Goal: Information Seeking & Learning: Learn about a topic

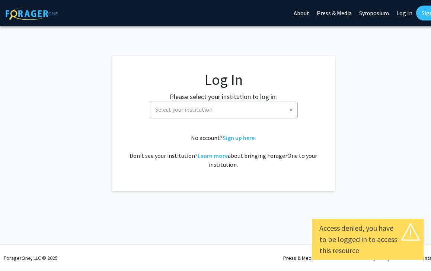
select select
click at [234, 106] on span "Select your institution" at bounding box center [224, 109] width 145 height 15
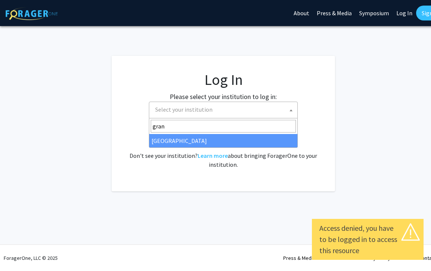
type input "gran"
select select "23"
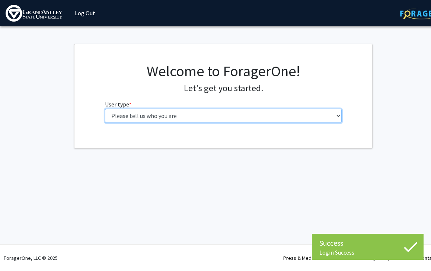
click at [165, 115] on select "Please tell us who you are Undergraduate Student Master's Student Doctoral Cand…" at bounding box center [223, 116] width 237 height 14
select select "1: undergrad"
click at [105, 109] on select "Please tell us who you are Undergraduate Student Master's Student Doctoral Cand…" at bounding box center [223, 116] width 237 height 14
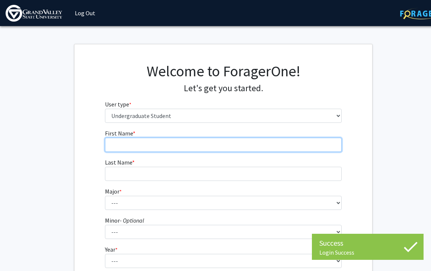
click at [267, 150] on input "First Name * required" at bounding box center [223, 145] width 237 height 14
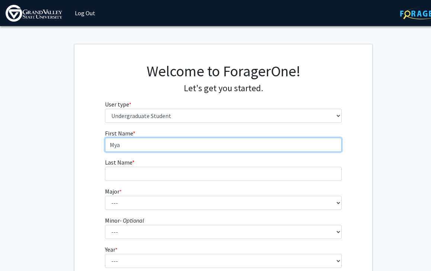
type input "Mya"
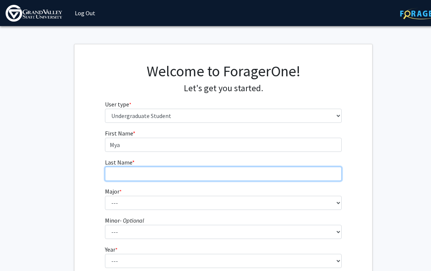
click at [245, 171] on input "Last Name * required" at bounding box center [223, 174] width 237 height 14
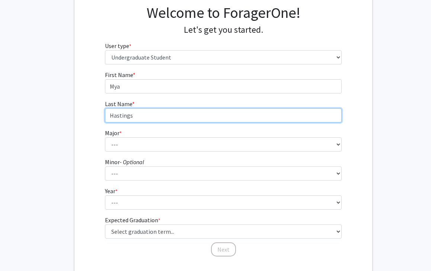
type input "Hastings"
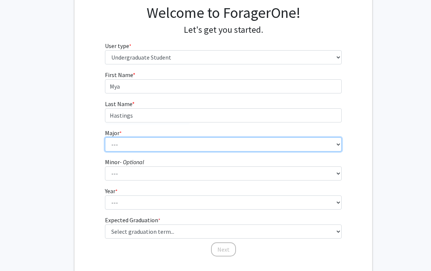
click at [169, 140] on select "--- Advertising and Public Relations Allied Health Science Anthropology Applied…" at bounding box center [223, 144] width 237 height 14
select select "2: 1877"
click at [105, 137] on select "--- Advertising and Public Relations Allied Health Science Anthropology Applied…" at bounding box center [223, 144] width 237 height 14
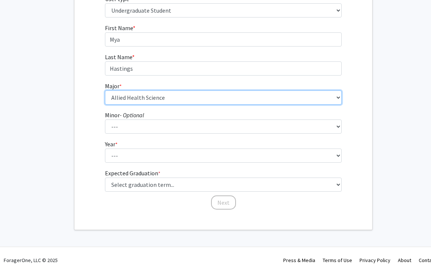
scroll to position [106, 0]
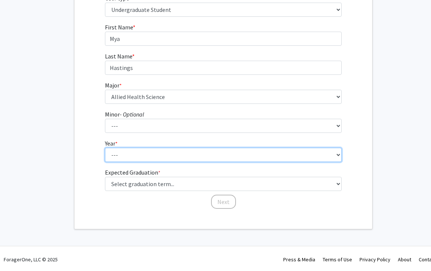
click at [160, 160] on select "--- First-year Sophomore Junior Senior Postbaccalaureate Certificate" at bounding box center [223, 155] width 237 height 14
select select "4: senior"
click at [105, 148] on select "--- First-year Sophomore Junior Senior Postbaccalaureate Certificate" at bounding box center [223, 155] width 237 height 14
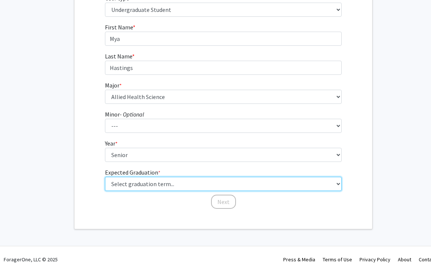
click at [153, 185] on select "Select graduation term... Spring 2025 Summer 2025 Fall 2025 Winter 2025 Spring …" at bounding box center [223, 184] width 237 height 14
select select "5: spring_2026"
click at [105, 177] on select "Select graduation term... Spring 2025 Summer 2025 Fall 2025 Winter 2025 Spring …" at bounding box center [223, 184] width 237 height 14
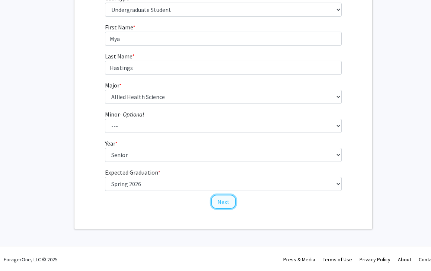
click at [217, 204] on button "Next" at bounding box center [223, 202] width 25 height 14
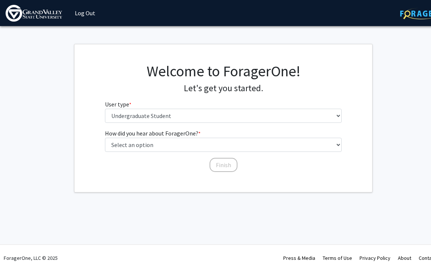
scroll to position [0, 0]
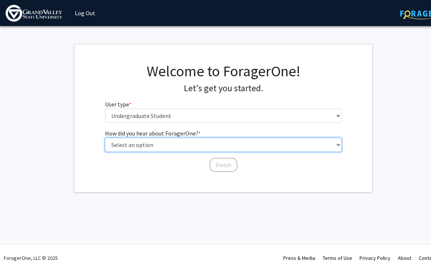
click at [198, 146] on select "Select an option Peer/student recommendation Faculty/staff recommendation Unive…" at bounding box center [223, 145] width 237 height 14
select select "2: faculty_recommendation"
click at [105, 138] on select "Select an option Peer/student recommendation Faculty/staff recommendation Unive…" at bounding box center [223, 145] width 237 height 14
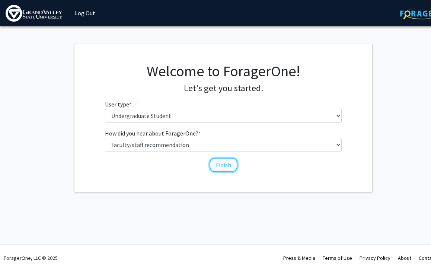
click at [220, 165] on button "Finish" at bounding box center [224, 165] width 28 height 14
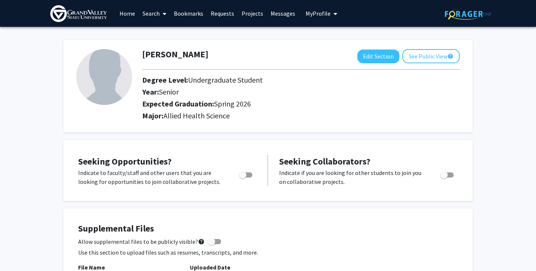
click at [249, 11] on link "Projects" at bounding box center [252, 13] width 29 height 26
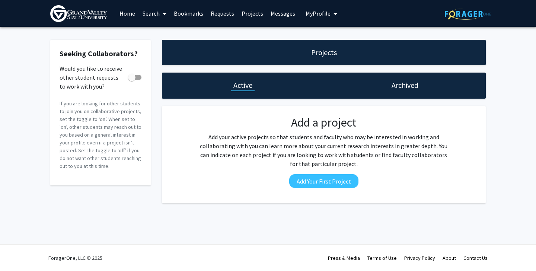
click at [155, 12] on link "Search" at bounding box center [154, 13] width 31 height 26
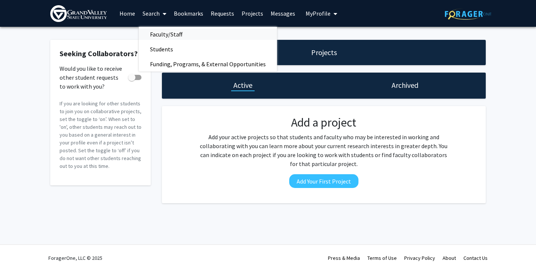
click at [161, 37] on span "Faculty/Staff" at bounding box center [166, 34] width 55 height 15
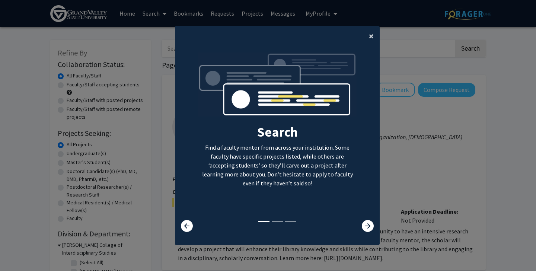
click at [369, 36] on span "×" at bounding box center [371, 36] width 5 height 12
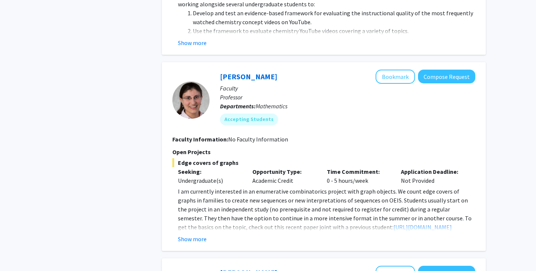
scroll to position [1213, 0]
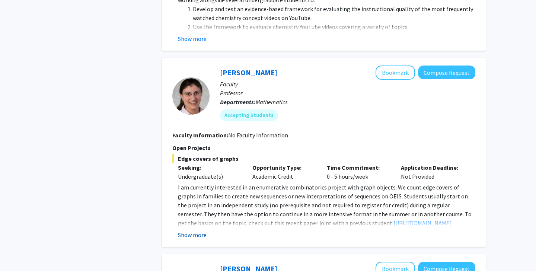
click at [186, 230] on button "Show more" at bounding box center [192, 234] width 29 height 9
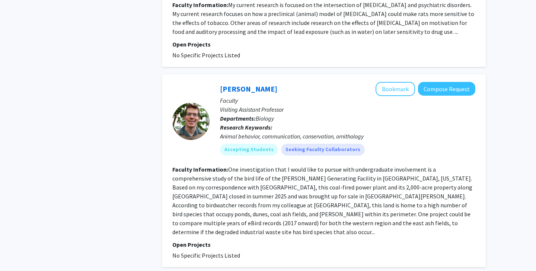
scroll to position [2160, 0]
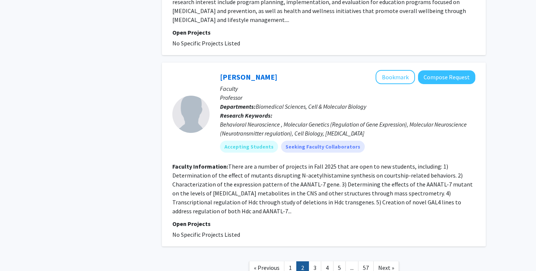
scroll to position [1656, 0]
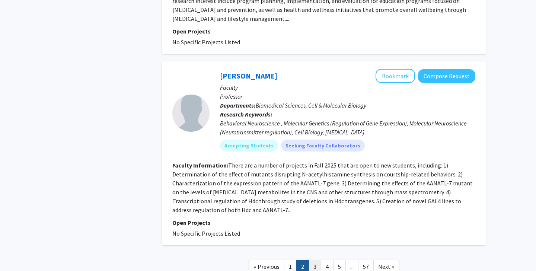
click at [315, 260] on link "3" at bounding box center [315, 266] width 13 height 13
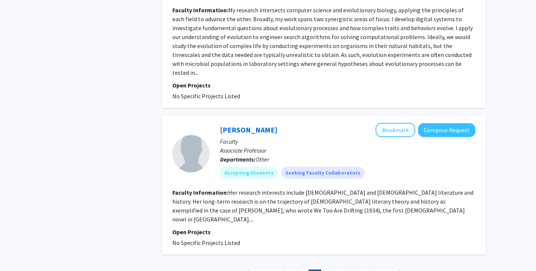
scroll to position [1653, 0]
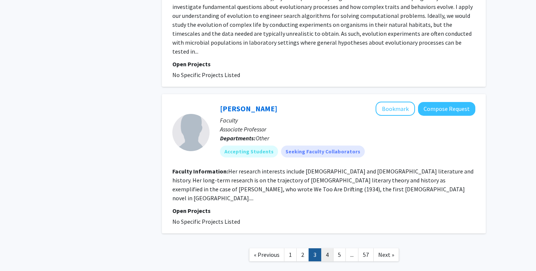
click at [326, 248] on link "4" at bounding box center [327, 254] width 13 height 13
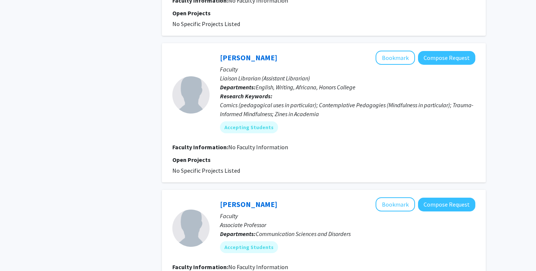
scroll to position [1239, 0]
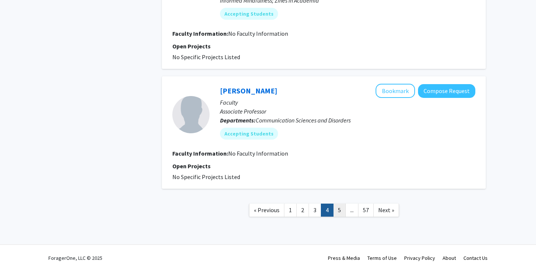
click at [338, 210] on link "5" at bounding box center [339, 210] width 13 height 13
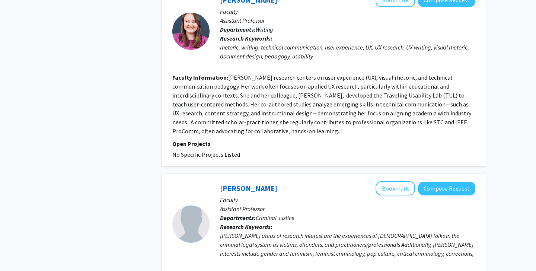
scroll to position [1253, 0]
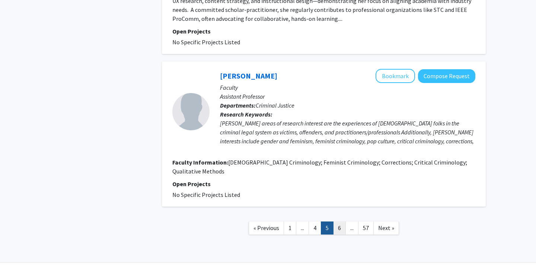
click at [345, 222] on link "6" at bounding box center [339, 228] width 13 height 13
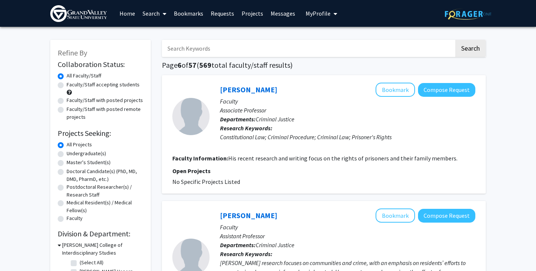
click at [67, 155] on label "Undergraduate(s)" at bounding box center [86, 154] width 39 height 8
click at [67, 154] on input "Undergraduate(s)" at bounding box center [69, 152] width 5 height 5
radio input "true"
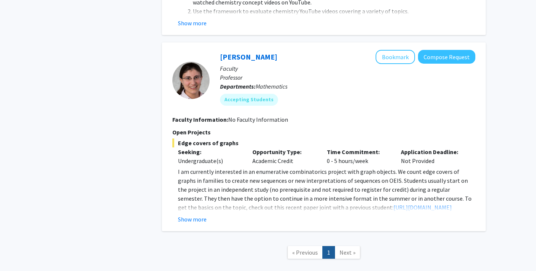
scroll to position [1231, 0]
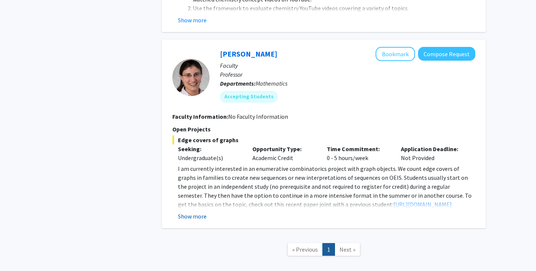
click at [199, 212] on button "Show more" at bounding box center [192, 216] width 29 height 9
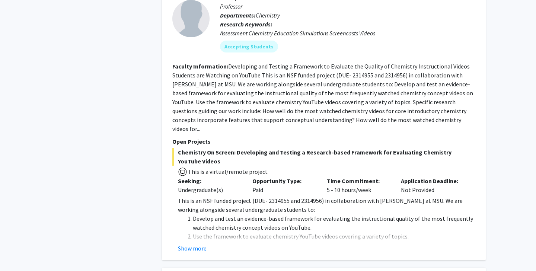
scroll to position [1008, 0]
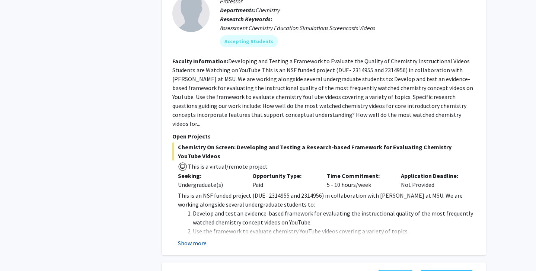
click at [195, 239] on button "Show more" at bounding box center [192, 243] width 29 height 9
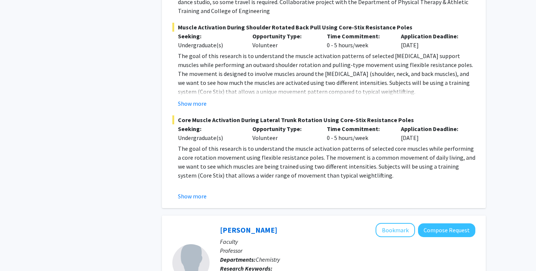
scroll to position [761, 0]
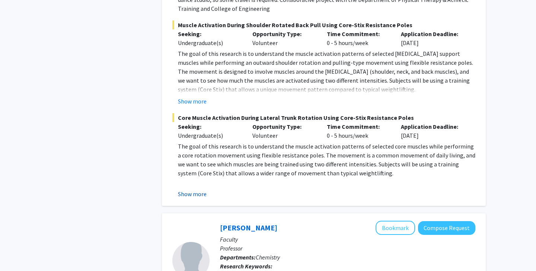
click at [196, 189] on button "Show more" at bounding box center [192, 193] width 29 height 9
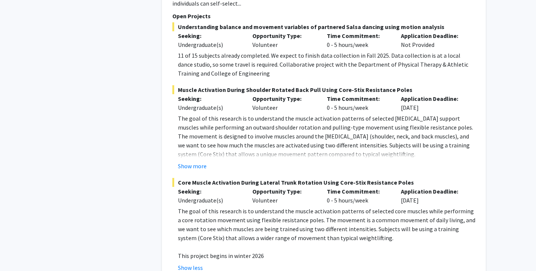
scroll to position [695, 0]
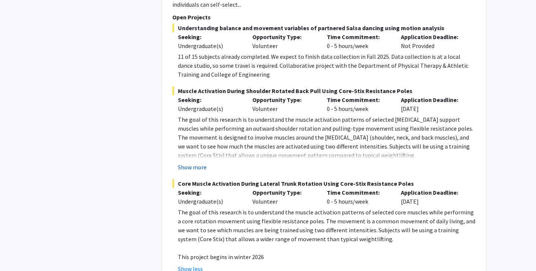
click at [200, 163] on button "Show more" at bounding box center [192, 167] width 29 height 9
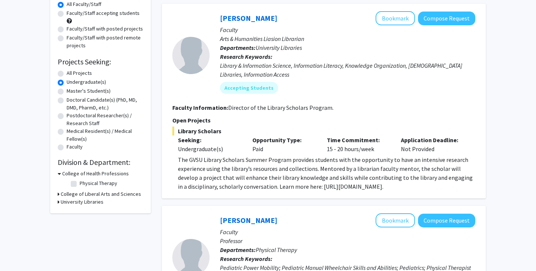
scroll to position [70, 0]
